Goal: Task Accomplishment & Management: Complete application form

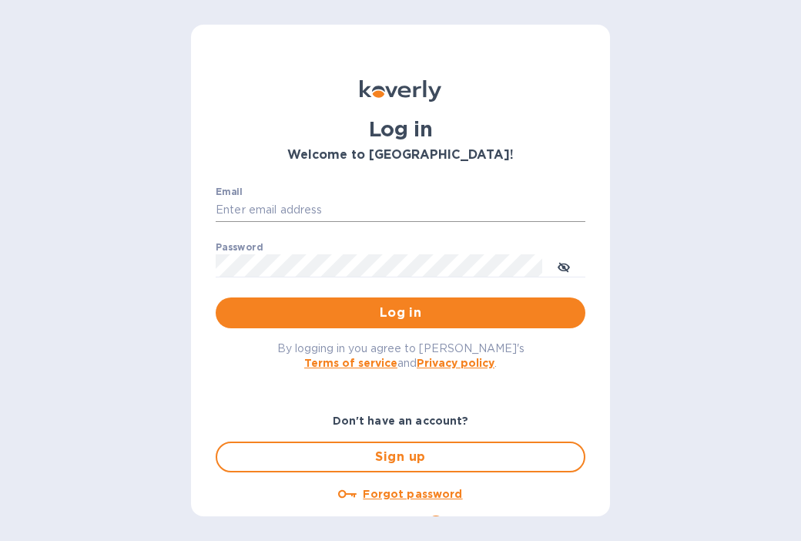
click at [293, 219] on input "Email" at bounding box center [401, 210] width 370 height 23
type input "[EMAIL_ADDRESS][DOMAIN_NAME]"
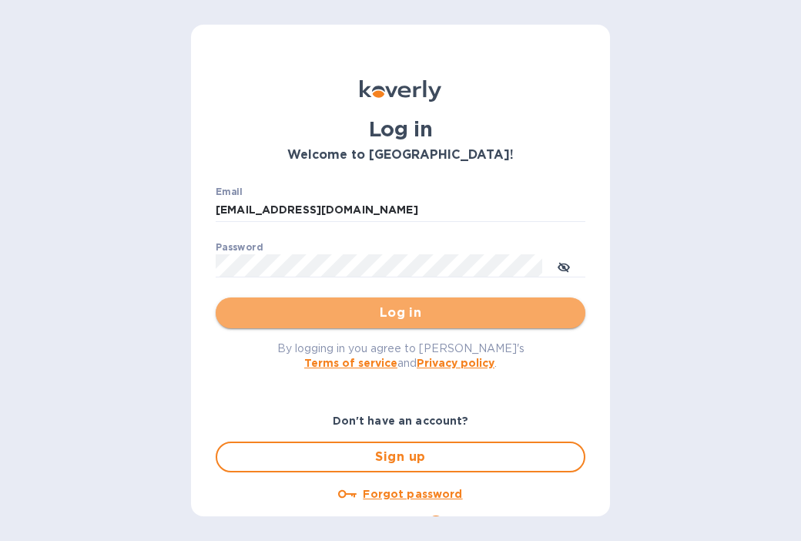
click at [425, 318] on span "Log in" at bounding box center [400, 312] width 345 height 18
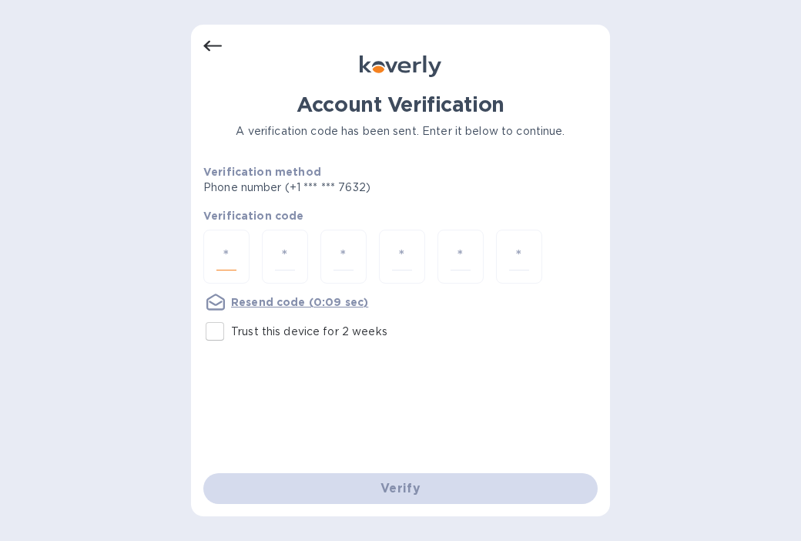
click at [233, 251] on input "number" at bounding box center [226, 257] width 20 height 28
type input "5"
type input "4"
type input "9"
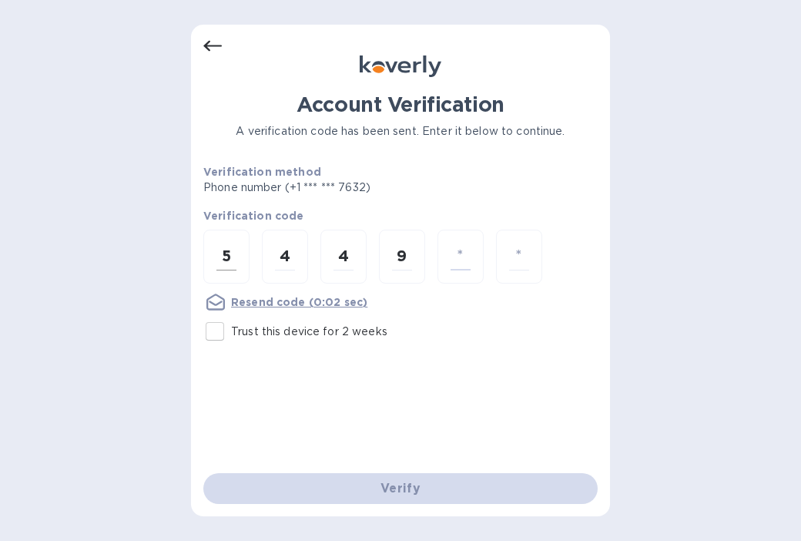
type input "6"
type input "5"
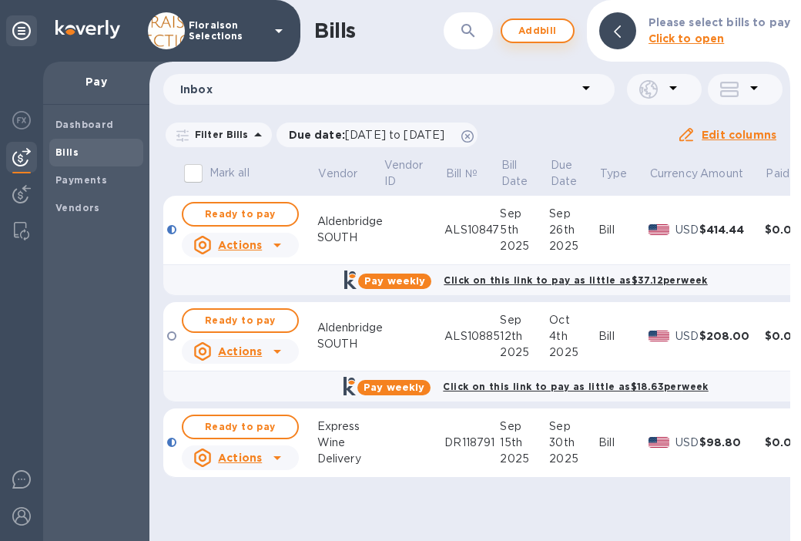
click at [555, 35] on span "Add bill" at bounding box center [537, 31] width 46 height 18
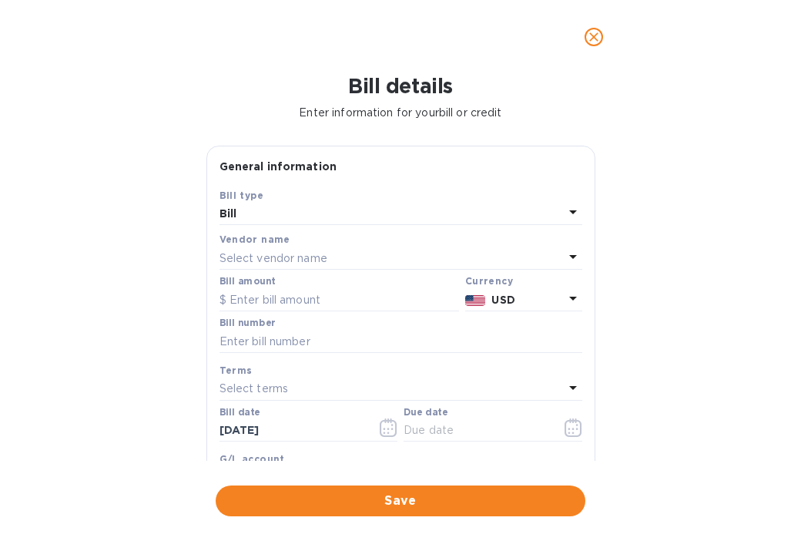
click at [263, 256] on p "Select vendor name" at bounding box center [273, 258] width 108 height 16
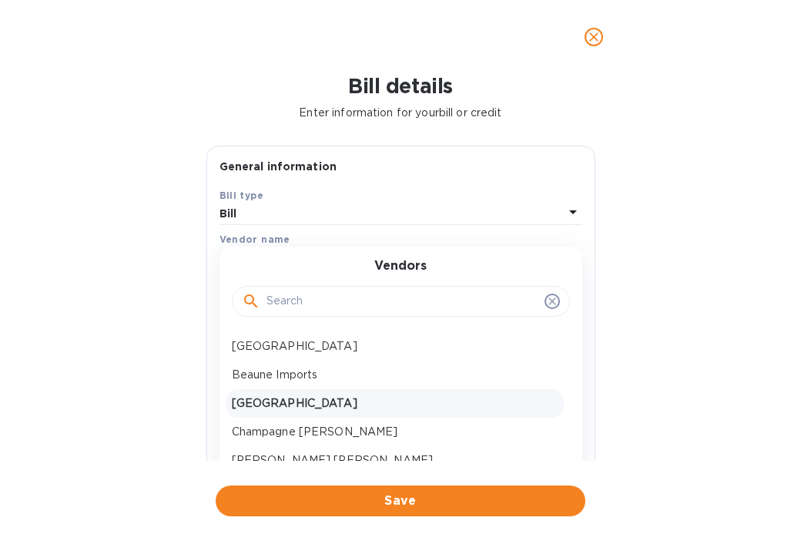
click at [290, 404] on p "[GEOGRAPHIC_DATA]" at bounding box center [395, 403] width 326 height 16
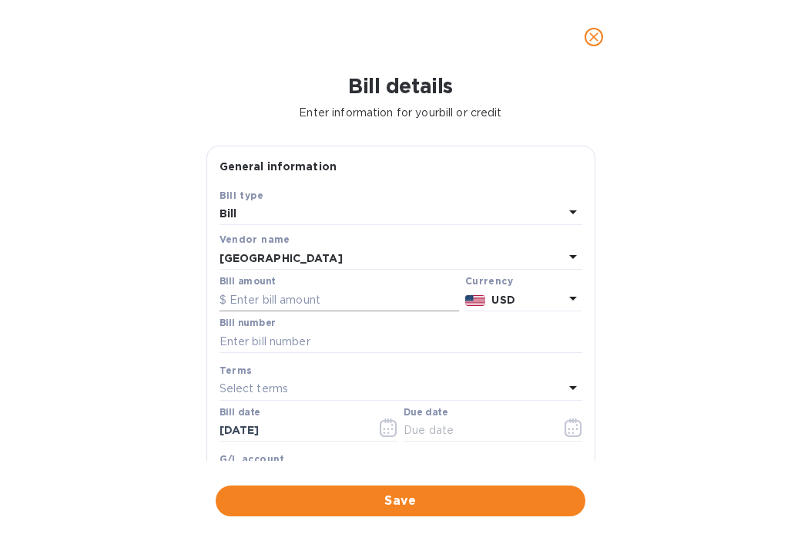
click at [273, 302] on input "text" at bounding box center [339, 299] width 240 height 23
type input "176.09"
click at [301, 342] on input "text" at bounding box center [400, 341] width 363 height 23
paste input "ALS20361"
type input "ALS20361"
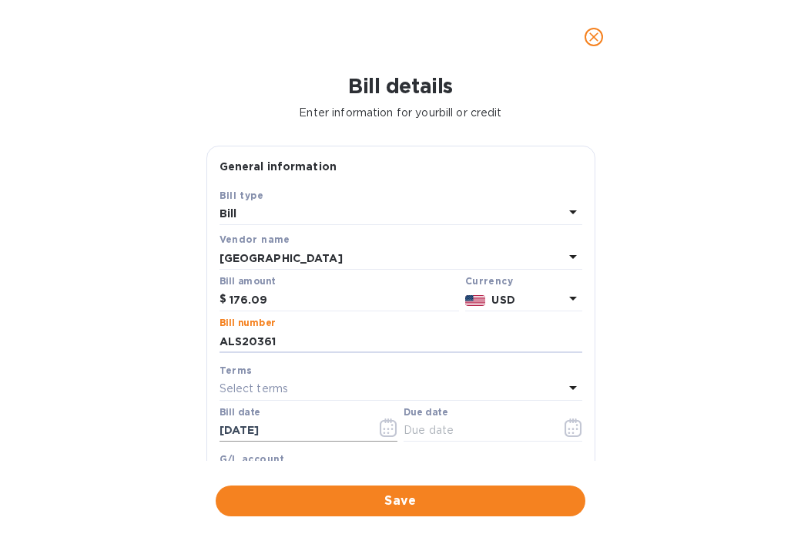
click at [383, 432] on icon "button" at bounding box center [389, 427] width 18 height 18
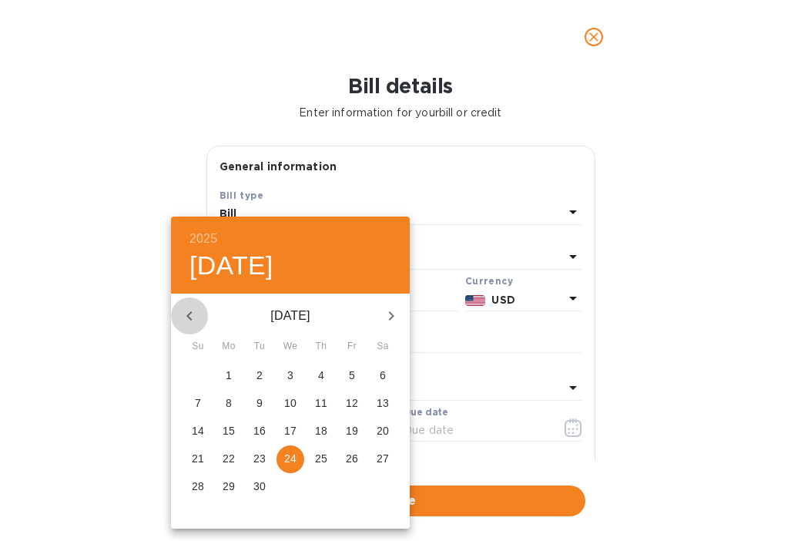
click at [186, 317] on icon "button" at bounding box center [189, 316] width 18 height 18
click at [375, 487] on span "31" at bounding box center [383, 485] width 28 height 15
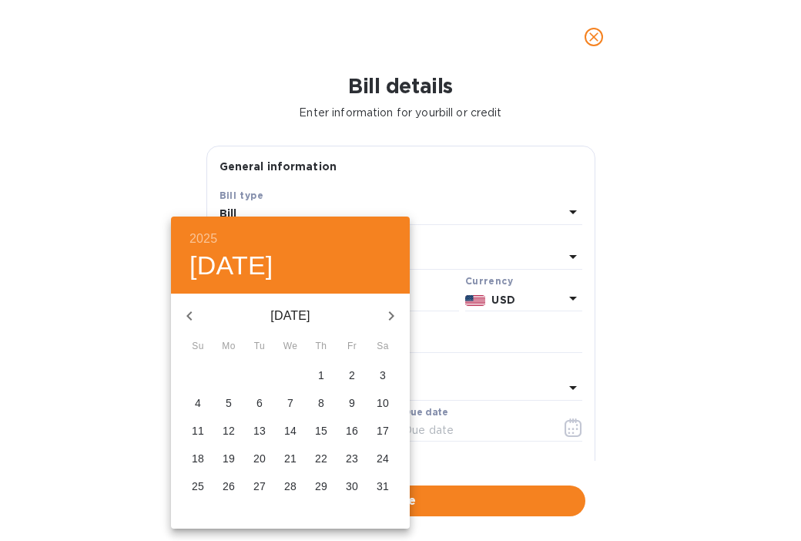
type input "05/31/2025"
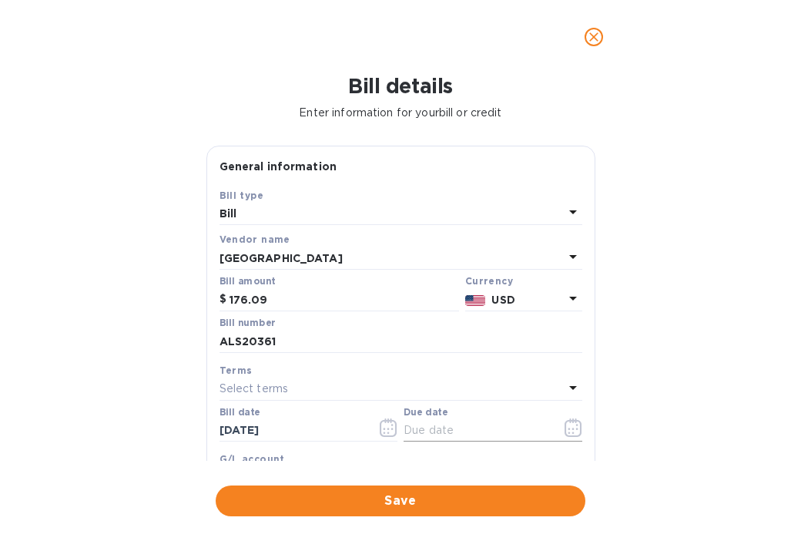
click at [573, 434] on icon "button" at bounding box center [572, 427] width 17 height 18
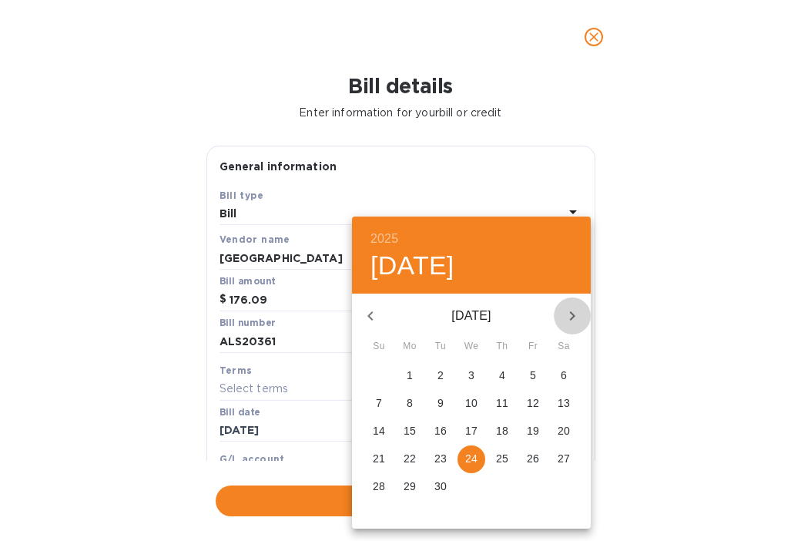
click at [578, 313] on icon "button" at bounding box center [572, 316] width 18 height 18
click at [374, 320] on icon "button" at bounding box center [370, 316] width 18 height 18
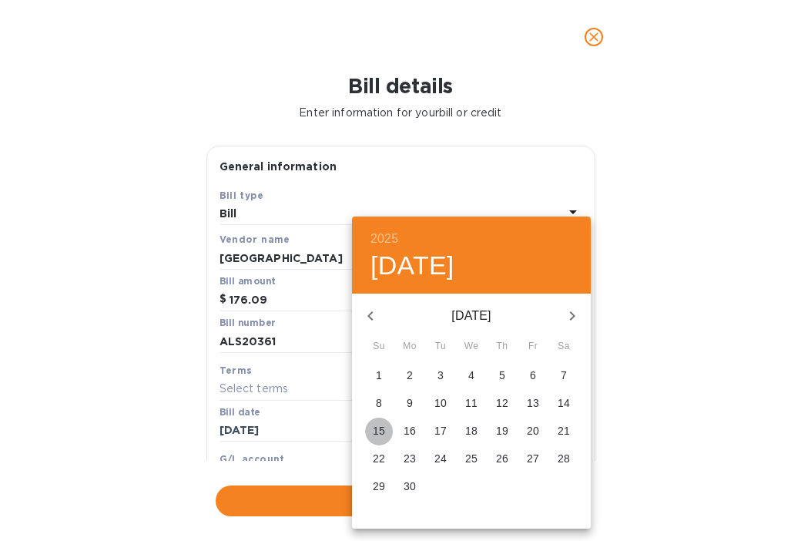
click at [376, 431] on p "15" at bounding box center [379, 430] width 12 height 15
type input "06/15/2025"
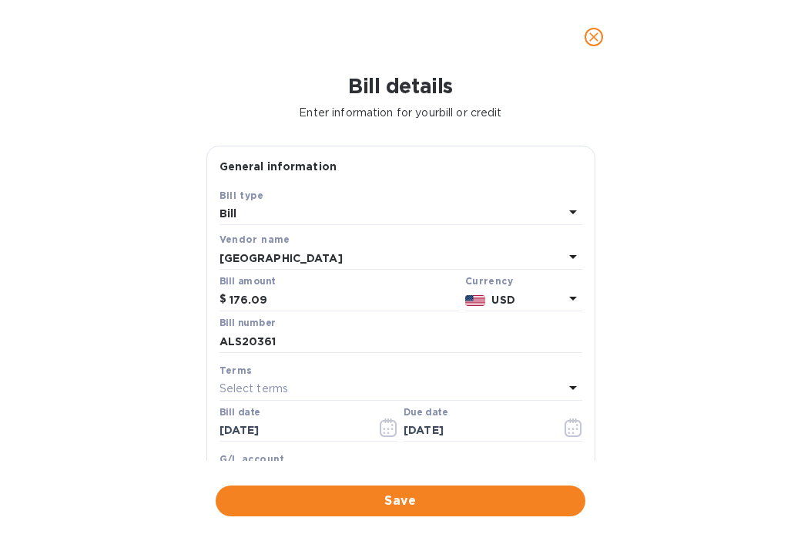
click at [165, 353] on div "Bill details Enter information for your bill or credit General information Save…" at bounding box center [400, 307] width 801 height 467
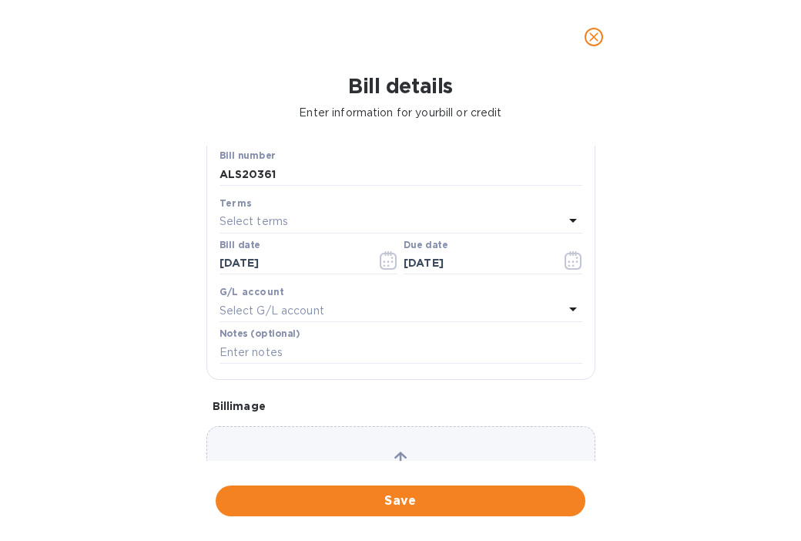
scroll to position [170, 0]
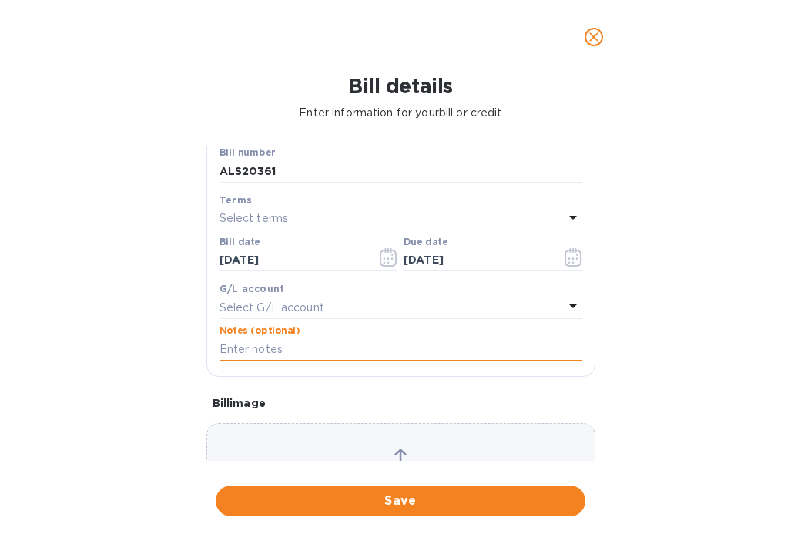
click at [252, 353] on input "text" at bounding box center [400, 348] width 363 height 23
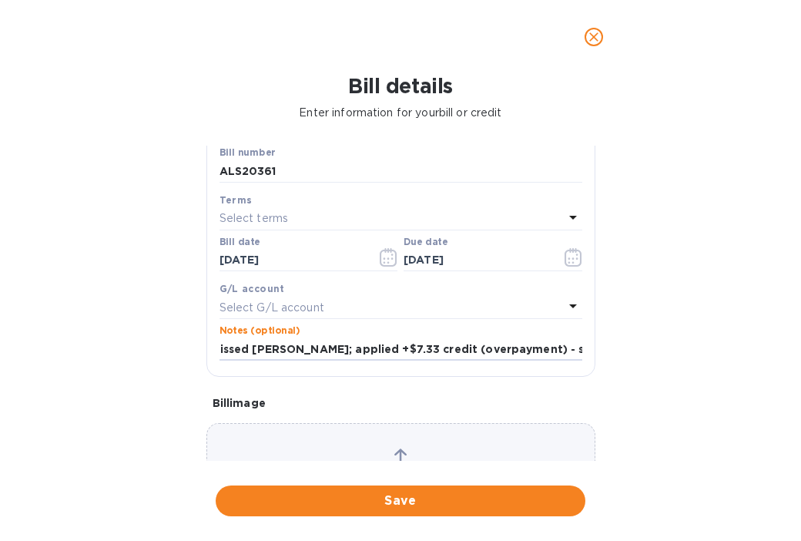
scroll to position [0, 15]
type input "missed bill; applied +$7.33 credit (overpayment) - see attachments"
click at [124, 320] on div "Bill details Enter information for your bill or credit General information Save…" at bounding box center [400, 307] width 801 height 467
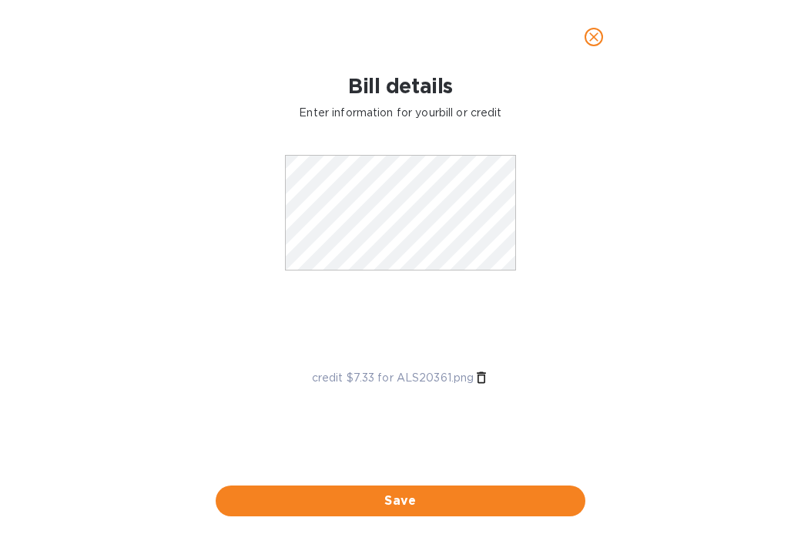
scroll to position [0, 0]
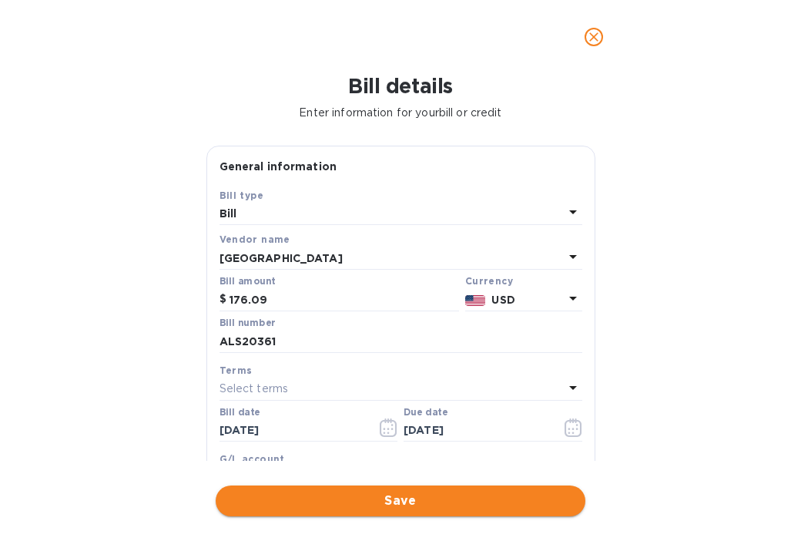
click at [407, 509] on span "Save" at bounding box center [400, 500] width 345 height 18
